Goal: Information Seeking & Learning: Check status

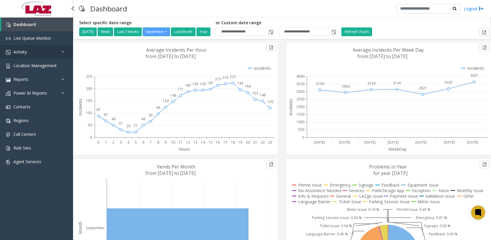
click at [30, 53] on link "Activity" at bounding box center [36, 52] width 73 height 14
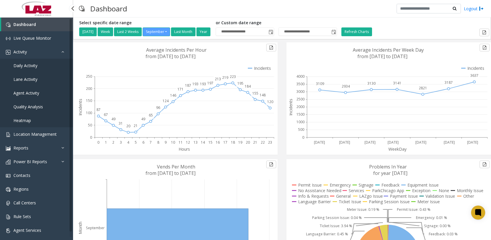
click at [30, 94] on span "Agent Activity" at bounding box center [26, 93] width 26 height 6
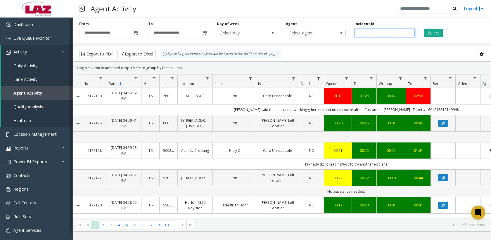
click at [372, 31] on input "number" at bounding box center [385, 33] width 60 height 9
paste input "*******"
type input "*******"
click at [424, 30] on div "Select" at bounding box center [453, 29] width 69 height 16
click at [430, 33] on button "Select" at bounding box center [433, 33] width 18 height 9
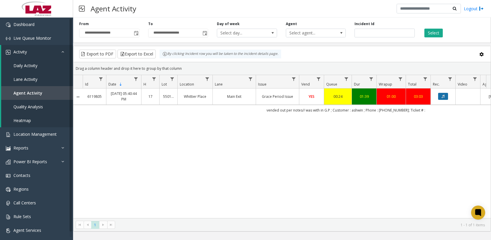
click at [443, 97] on icon "Data table" at bounding box center [443, 97] width 3 height 4
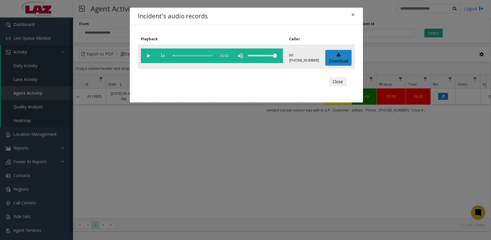
click at [148, 56] on vg-play-pause at bounding box center [148, 56] width 15 height 15
click at [179, 55] on div "scrub bar" at bounding box center [193, 56] width 40 height 15
click at [182, 56] on div "scrub bar" at bounding box center [193, 56] width 40 height 15
click at [186, 55] on div "scrub bar" at bounding box center [193, 56] width 40 height 15
click at [177, 56] on div "scrub bar" at bounding box center [193, 56] width 40 height 15
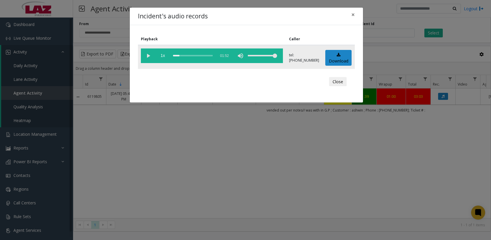
click at [179, 56] on div "scrub bar" at bounding box center [193, 56] width 40 height 15
click at [180, 56] on div "scrub bar" at bounding box center [193, 56] width 40 height 15
click at [145, 56] on vg-play-pause at bounding box center [148, 56] width 15 height 15
click at [146, 56] on vg-play-pause at bounding box center [148, 56] width 15 height 15
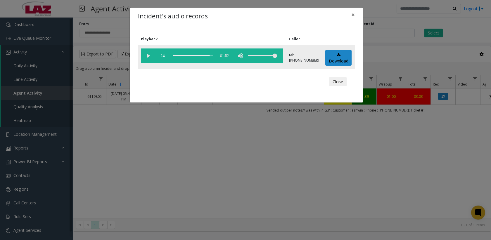
click at [201, 57] on div "scrub bar" at bounding box center [193, 56] width 40 height 15
click at [148, 56] on vg-play-pause at bounding box center [148, 56] width 15 height 15
click at [144, 56] on vg-play-pause at bounding box center [148, 56] width 15 height 15
click at [338, 54] on icon at bounding box center [339, 55] width 4 height 4
click at [400, 54] on div "Incident's audio records × Playback Caller 1x 01:52 tel:[PHONE_NUMBER] Download…" at bounding box center [245, 120] width 491 height 240
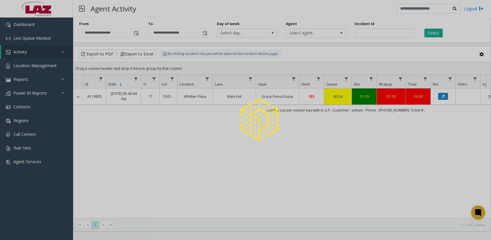
click at [305, 33] on div at bounding box center [245, 120] width 491 height 240
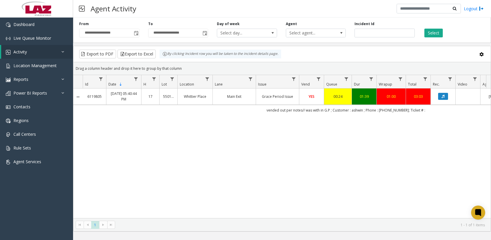
click at [305, 33] on span "Select agent..." at bounding box center [310, 33] width 48 height 8
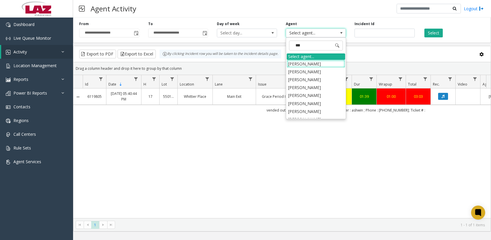
type input "****"
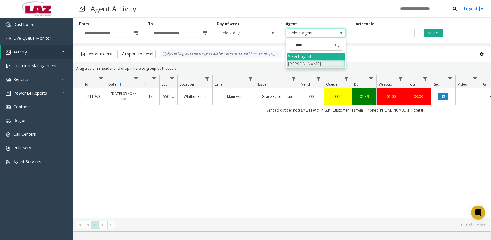
click at [322, 65] on li "Tristan Usher" at bounding box center [316, 64] width 58 height 8
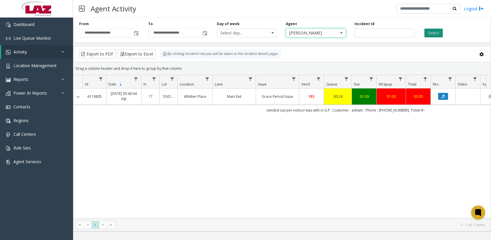
click at [435, 37] on button "Select" at bounding box center [433, 33] width 18 height 9
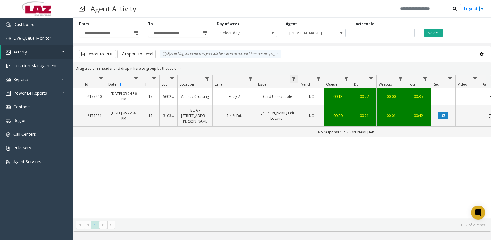
click at [296, 80] on span "Data table" at bounding box center [293, 79] width 5 height 5
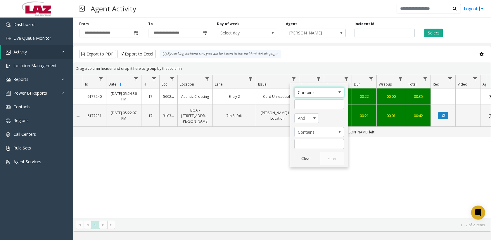
click at [336, 91] on span "Issue Filter Operators" at bounding box center [340, 92] width 8 height 9
click at [272, 128] on td "No response/ parker left" at bounding box center [346, 132] width 527 height 11
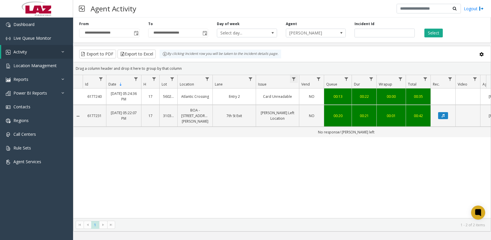
click at [296, 80] on span "Data table" at bounding box center [293, 79] width 5 height 5
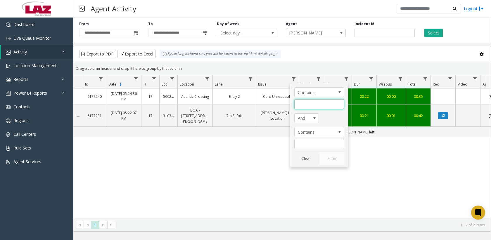
click at [304, 104] on input "Issue Filter" at bounding box center [319, 104] width 50 height 10
click at [309, 118] on span "And" at bounding box center [304, 118] width 19 height 9
click at [324, 130] on span "Contains" at bounding box center [314, 131] width 39 height 9
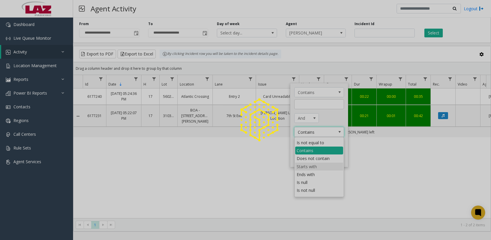
scroll to position [0, 0]
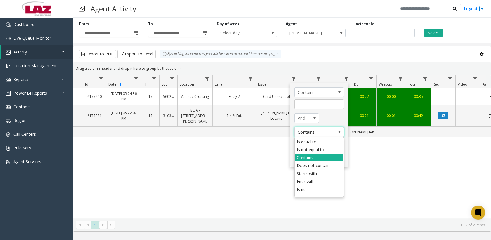
click at [331, 132] on span "Contains" at bounding box center [314, 131] width 39 height 9
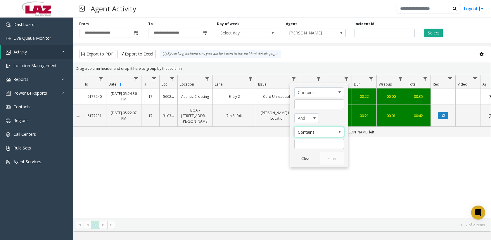
click at [270, 138] on div "6177240 Sep 25, 2025 05:24:36 PM 17 560261 Atlantic Crossing Entry 2 Card Unrea…" at bounding box center [281, 154] width 417 height 130
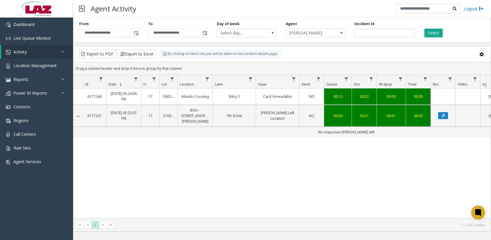
click at [283, 92] on td "Card Unreadable" at bounding box center [277, 97] width 43 height 16
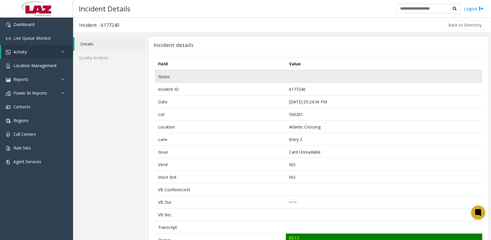
click at [313, 80] on td at bounding box center [384, 76] width 196 height 13
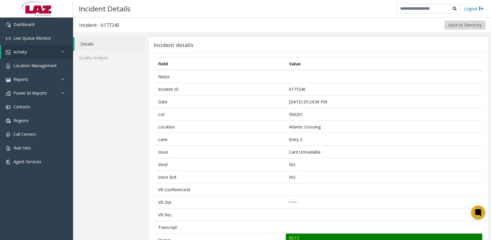
click at [454, 23] on button "Back to Directory" at bounding box center [465, 25] width 41 height 9
